Goal: Transaction & Acquisition: Purchase product/service

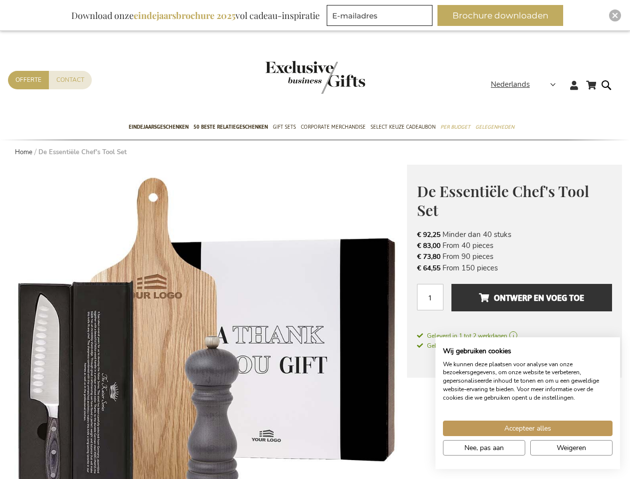
click at [526, 84] on span "Nederlands" at bounding box center [510, 84] width 39 height 11
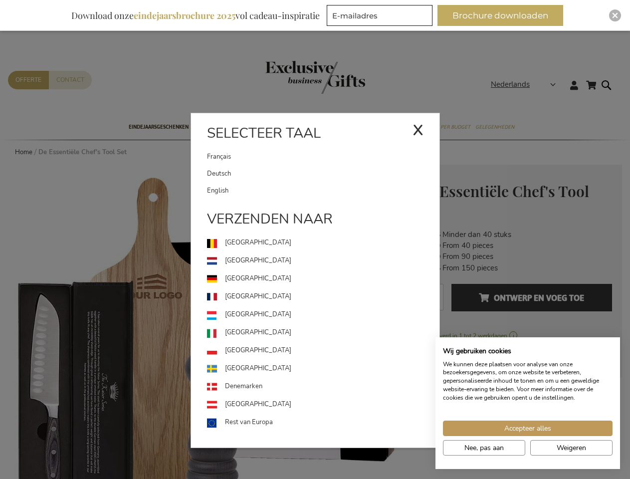
click at [208, 322] on link "[GEOGRAPHIC_DATA]" at bounding box center [323, 315] width 232 height 18
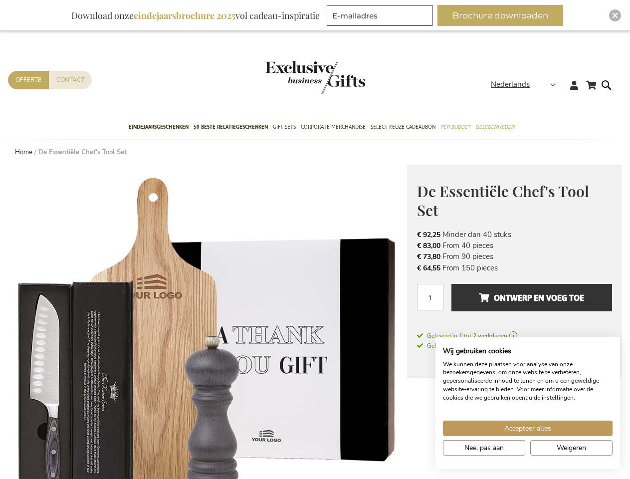
click at [514, 302] on span "Ontwerp en voeg toe" at bounding box center [531, 298] width 105 height 16
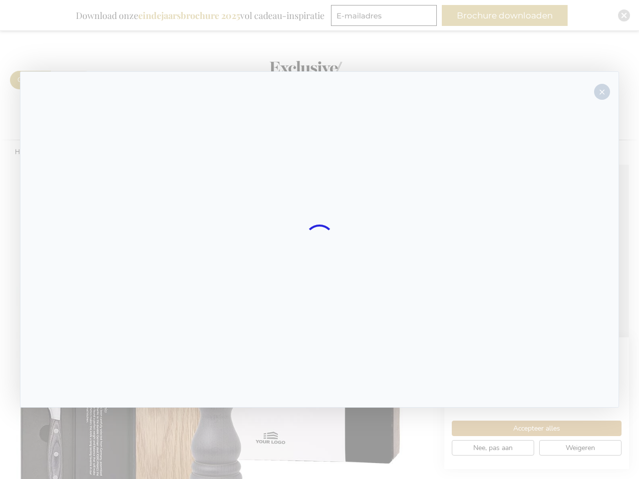
click at [532, 297] on div at bounding box center [319, 239] width 599 height 336
click at [504, 15] on div at bounding box center [319, 239] width 639 height 479
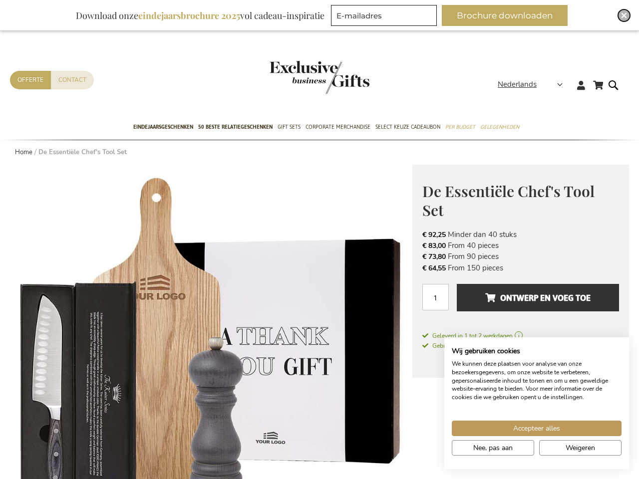
click at [621, 15] on img "Close" at bounding box center [624, 15] width 6 height 6
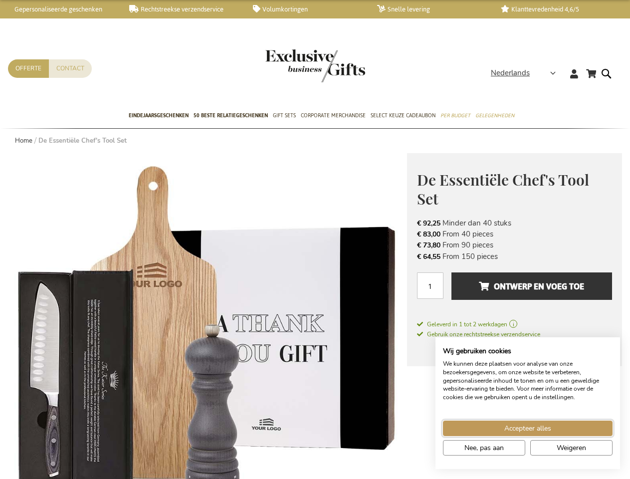
click at [528, 428] on span "Accepteer alles" at bounding box center [527, 428] width 47 height 10
